Goal: Transaction & Acquisition: Obtain resource

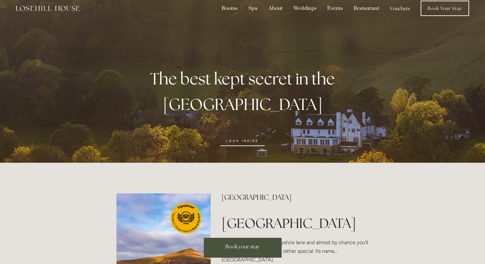
scroll to position [13, 0]
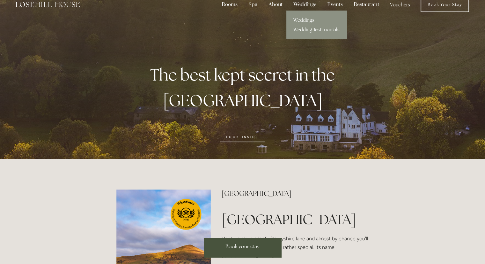
click at [301, 17] on link "Weddings" at bounding box center [317, 20] width 61 height 10
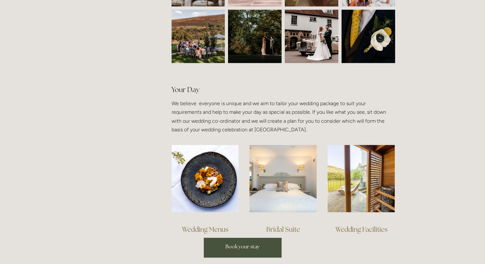
scroll to position [407, 0]
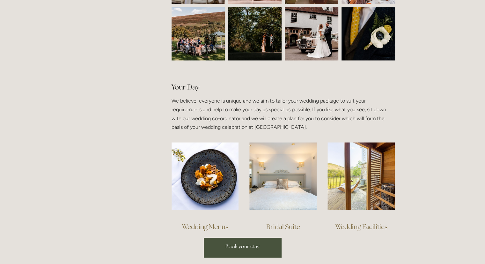
drag, startPoint x: 486, startPoint y: 63, endPoint x: 459, endPoint y: 71, distance: 28.1
click at [199, 226] on link "Wedding Menus" at bounding box center [205, 226] width 46 height 9
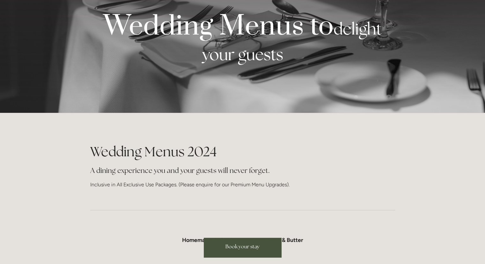
scroll to position [55, 0]
